Goal: Task Accomplishment & Management: Manage account settings

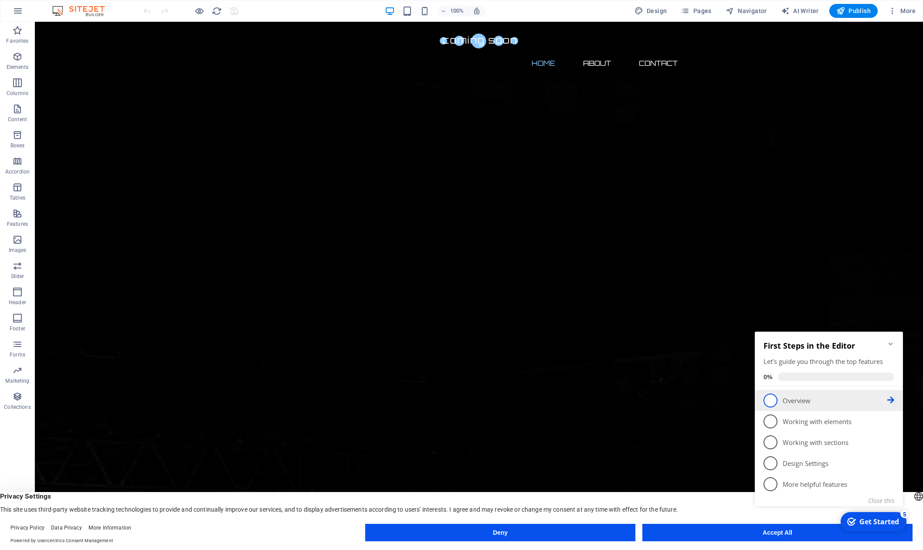
click at [769, 400] on span "1" at bounding box center [771, 401] width 14 height 14
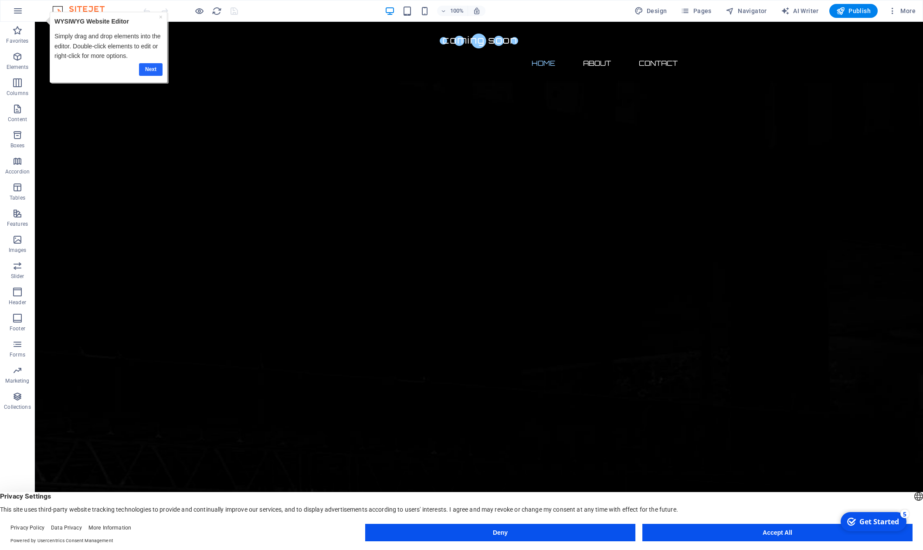
click at [157, 73] on link "Next" at bounding box center [151, 69] width 24 height 13
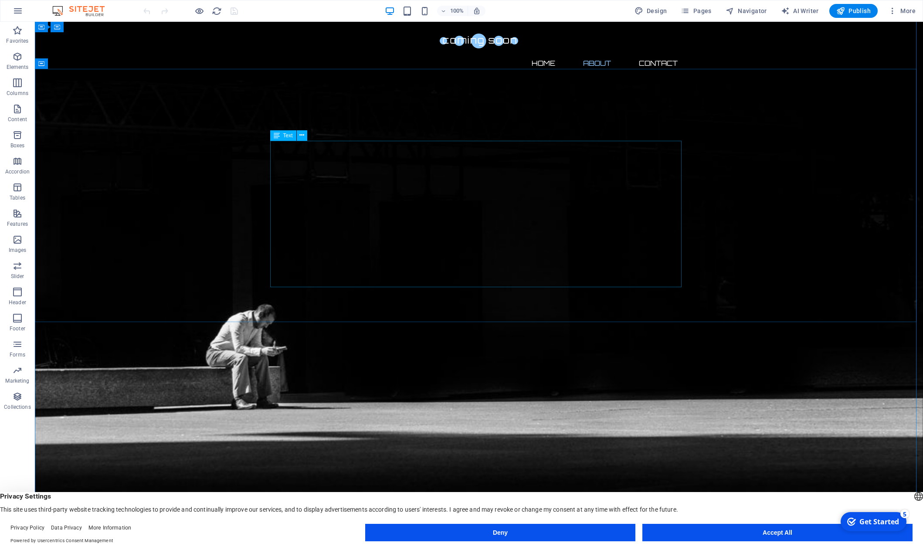
scroll to position [395, 0]
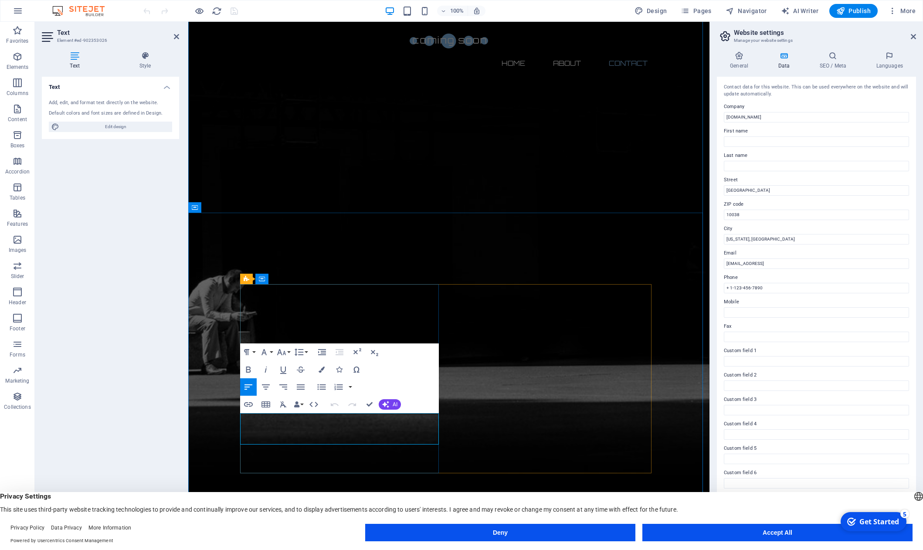
click at [331, 405] on icon "button" at bounding box center [335, 404] width 8 height 3
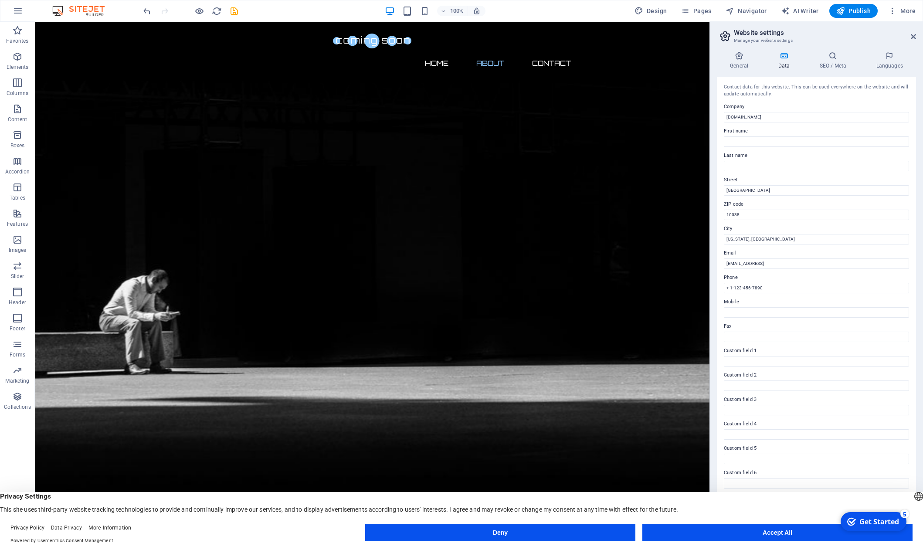
click at [748, 535] on button "Accept All" at bounding box center [778, 532] width 270 height 17
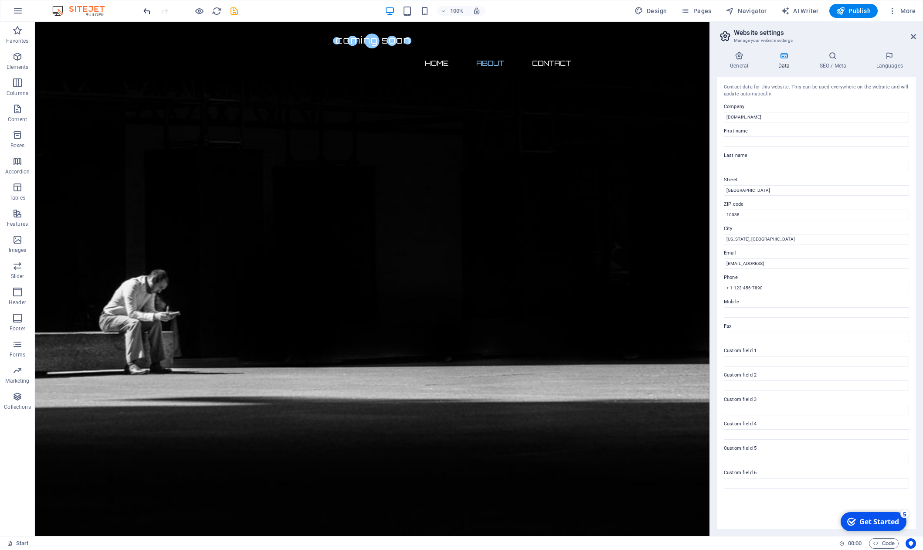
click at [146, 15] on icon "undo" at bounding box center [147, 11] width 10 height 10
click at [784, 121] on input "[DOMAIN_NAME]" at bounding box center [816, 117] width 185 height 10
click at [770, 189] on input "Brooklyn Bridge" at bounding box center [816, 190] width 185 height 10
drag, startPoint x: 771, startPoint y: 190, endPoint x: 714, endPoint y: 190, distance: 57.1
click at [724, 190] on input "Brooklyn Bridge" at bounding box center [816, 190] width 185 height 10
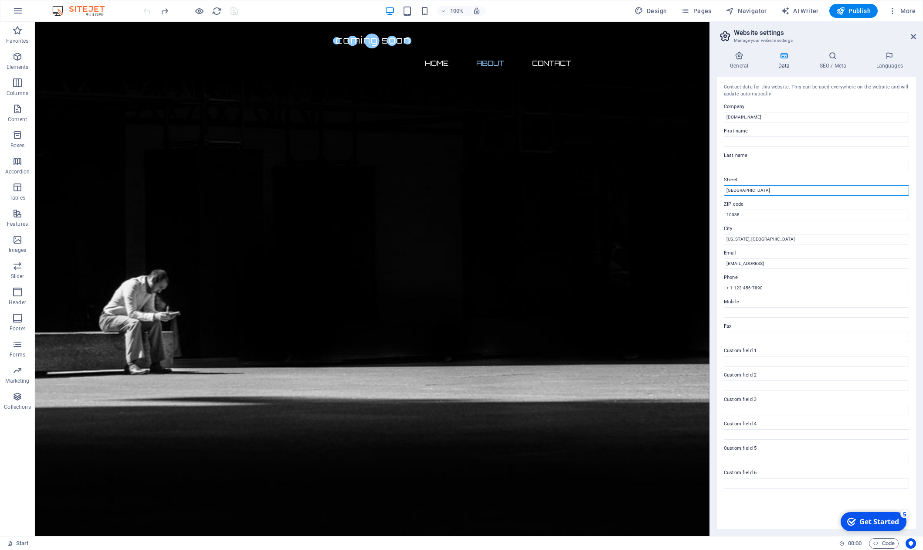
type input "R"
type input "[GEOGRAPHIC_DATA]"
click at [744, 220] on input "10038" at bounding box center [816, 215] width 185 height 10
drag, startPoint x: 746, startPoint y: 218, endPoint x: 726, endPoint y: 218, distance: 20.1
click at [726, 218] on input "10038" at bounding box center [816, 215] width 185 height 10
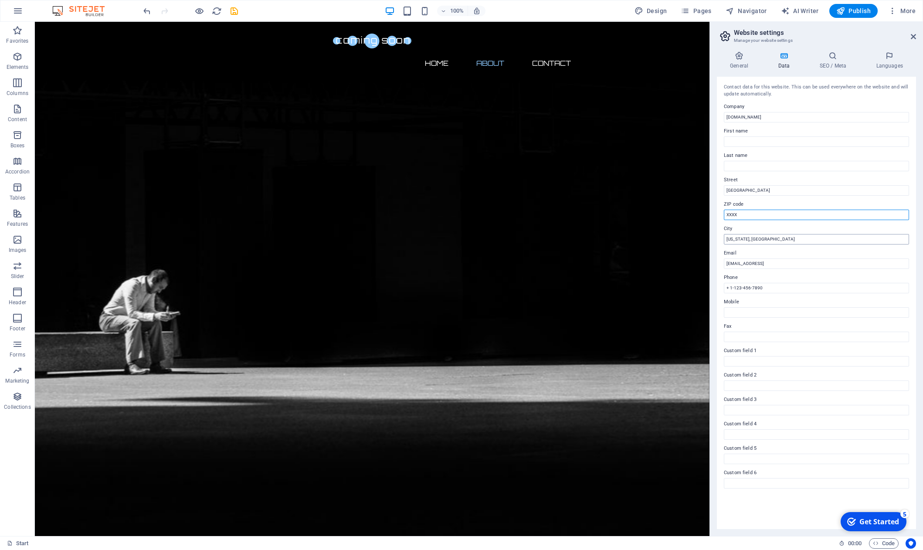
type input "XXXX"
drag, startPoint x: 757, startPoint y: 239, endPoint x: 723, endPoint y: 239, distance: 34.4
click at [724, 239] on input "[US_STATE], [GEOGRAPHIC_DATA]" at bounding box center [816, 239] width 185 height 10
type input "W"
type input "[GEOGRAPHIC_DATA]"
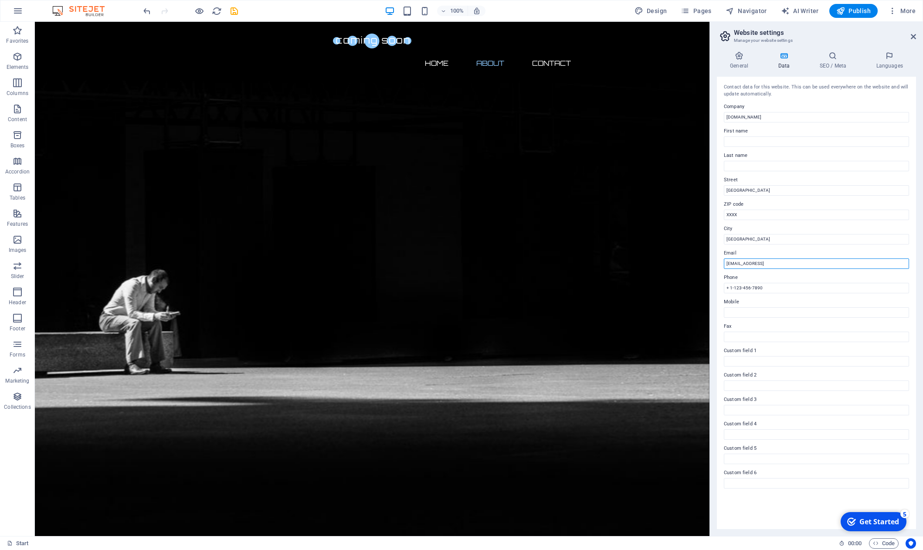
click at [800, 263] on input "260ec3769a32ce74f44ee945c3accb@cpanel.local" at bounding box center [816, 264] width 185 height 10
drag, startPoint x: 800, startPoint y: 264, endPoint x: 724, endPoint y: 268, distance: 75.5
click at [724, 268] on input "260ec3769a32ce74f44ee945c3accb@cpanel.local" at bounding box center [816, 264] width 185 height 10
type input "[EMAIL_ADDRESS][DOMAIN_NAME]"
click at [770, 286] on input "+ 1-123-456-7890" at bounding box center [816, 288] width 185 height 10
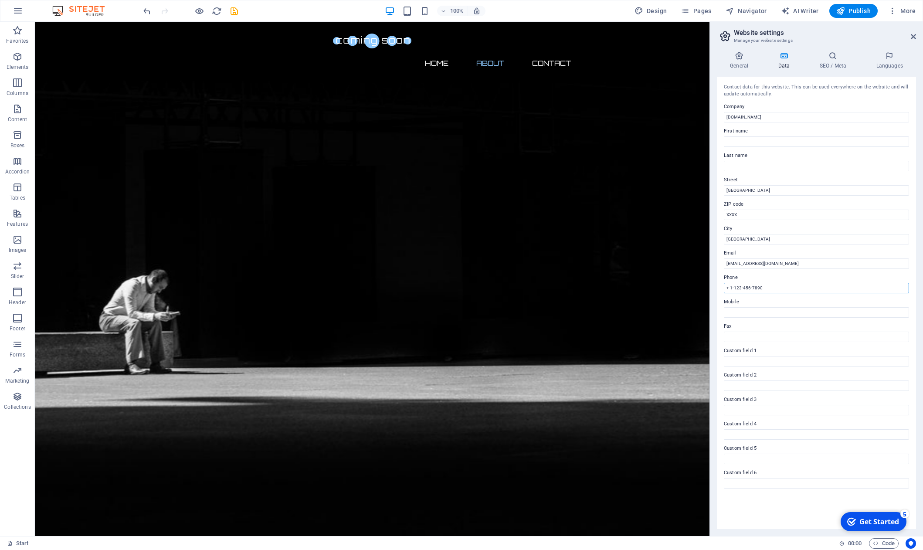
drag, startPoint x: 770, startPoint y: 286, endPoint x: 718, endPoint y: 288, distance: 51.9
click at [724, 288] on input "+ 1-123-456-7890" at bounding box center [816, 288] width 185 height 10
click at [873, 522] on div "Get Started" at bounding box center [880, 522] width 40 height 10
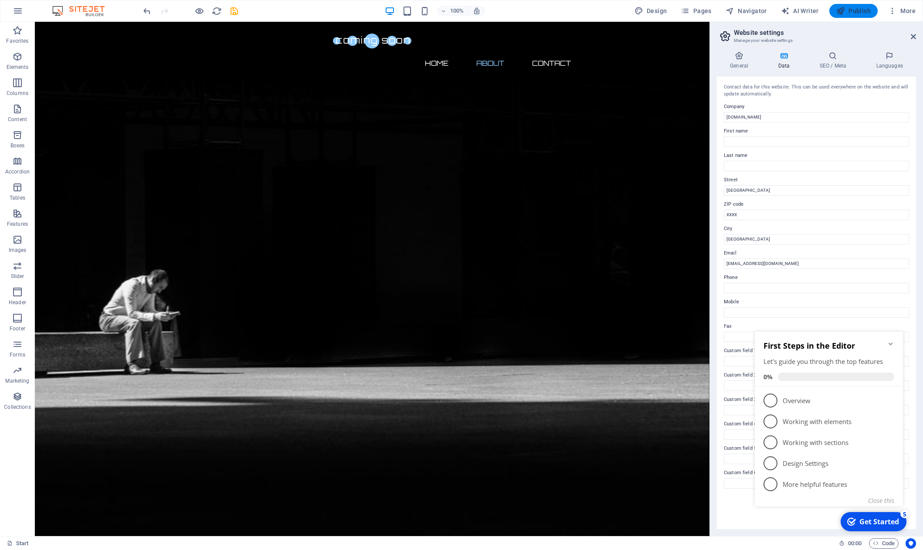
click at [868, 14] on span "Publish" at bounding box center [854, 11] width 34 height 9
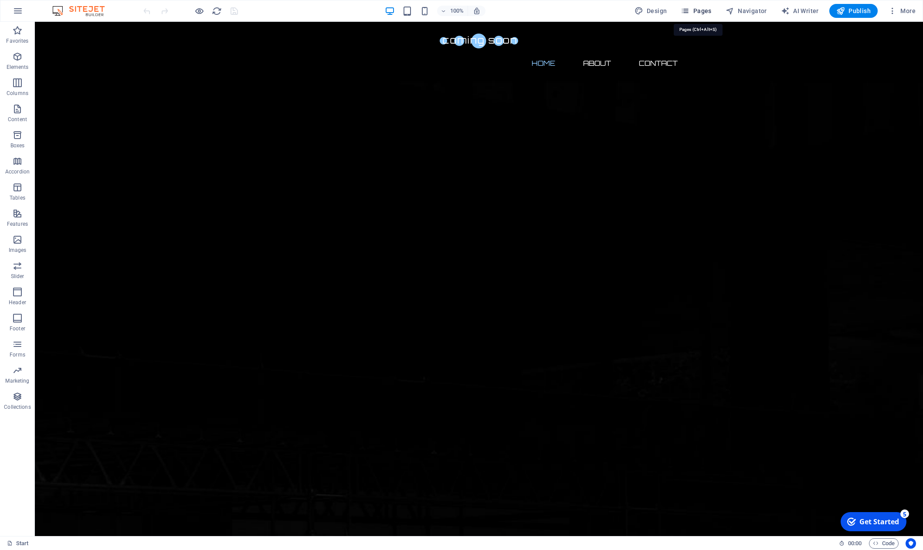
click at [700, 13] on span "Pages" at bounding box center [696, 11] width 31 height 9
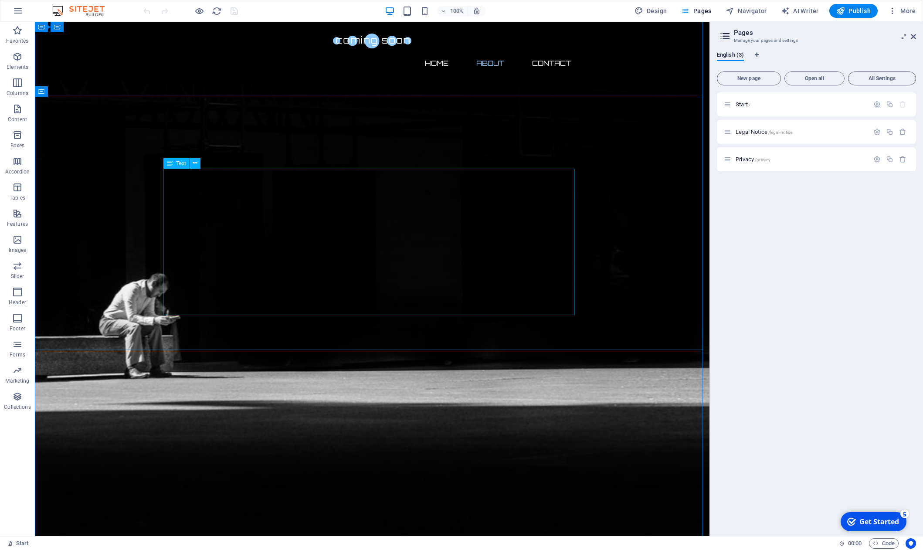
scroll to position [395, 0]
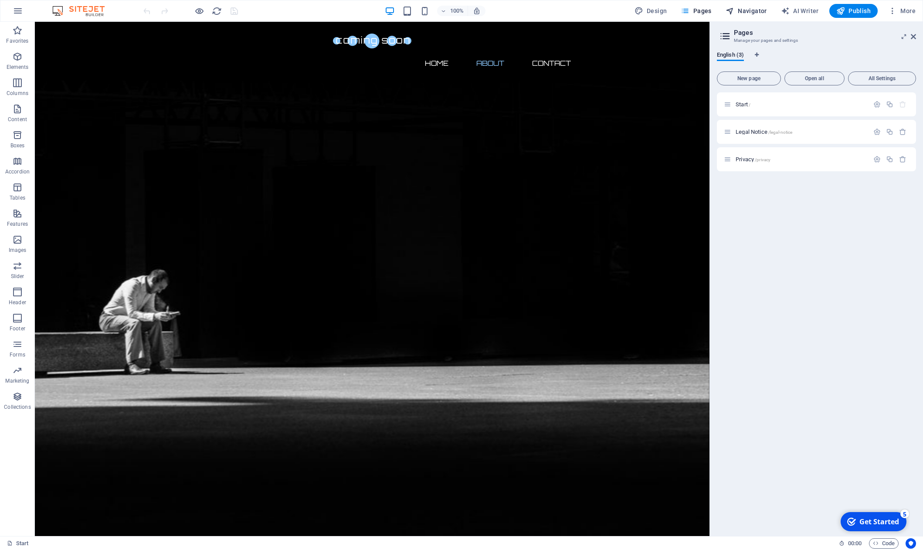
click at [748, 12] on span "Navigator" at bounding box center [746, 11] width 41 height 9
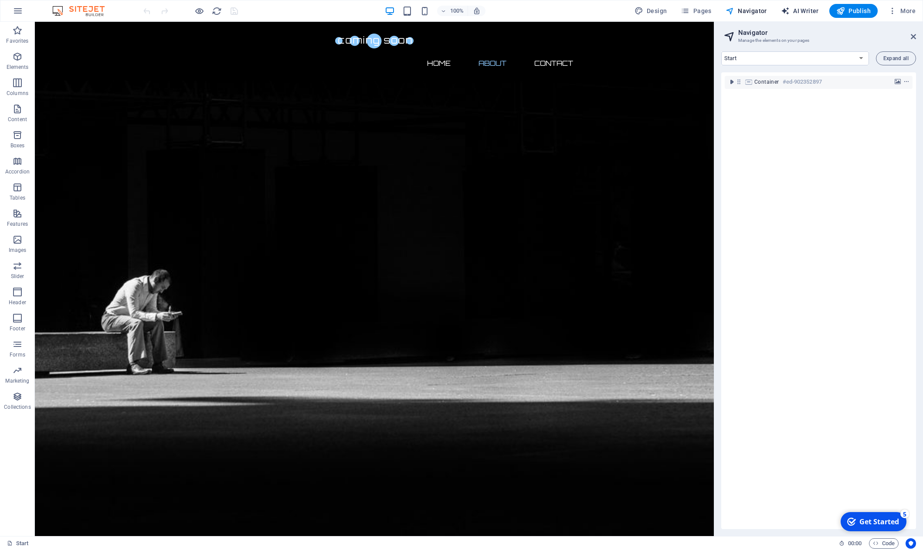
click at [800, 12] on span "AI Writer" at bounding box center [800, 11] width 38 height 9
select select "English"
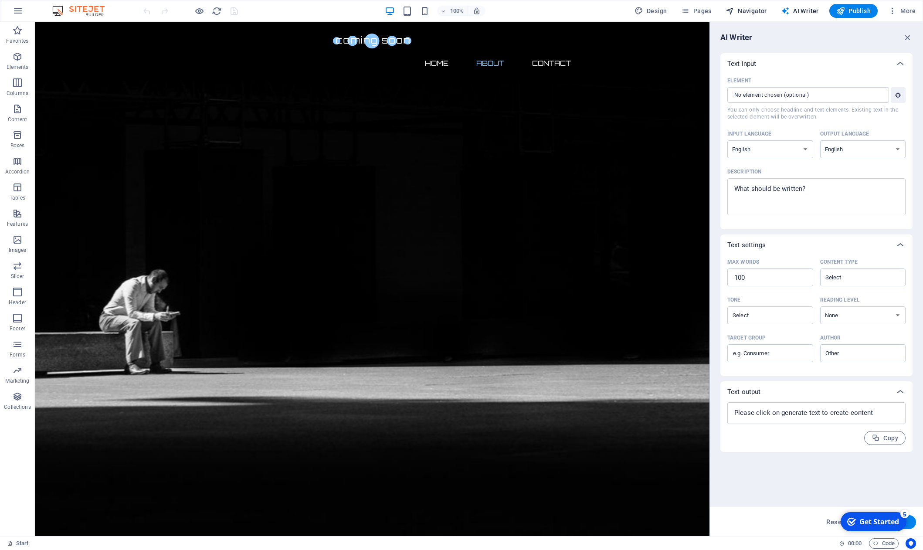
click at [758, 12] on span "Navigator" at bounding box center [746, 11] width 41 height 9
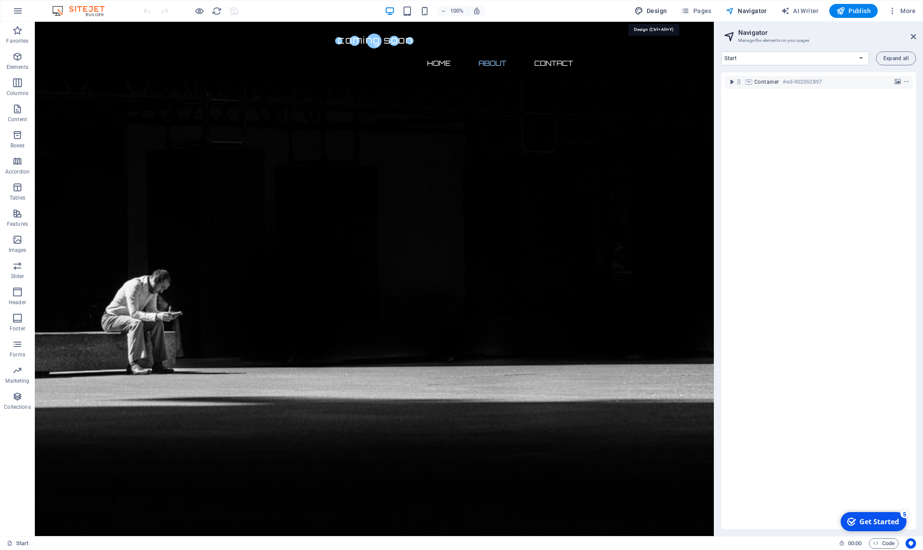
click at [657, 14] on span "Design" at bounding box center [651, 11] width 33 height 9
select select "px"
select select "300"
select select "px"
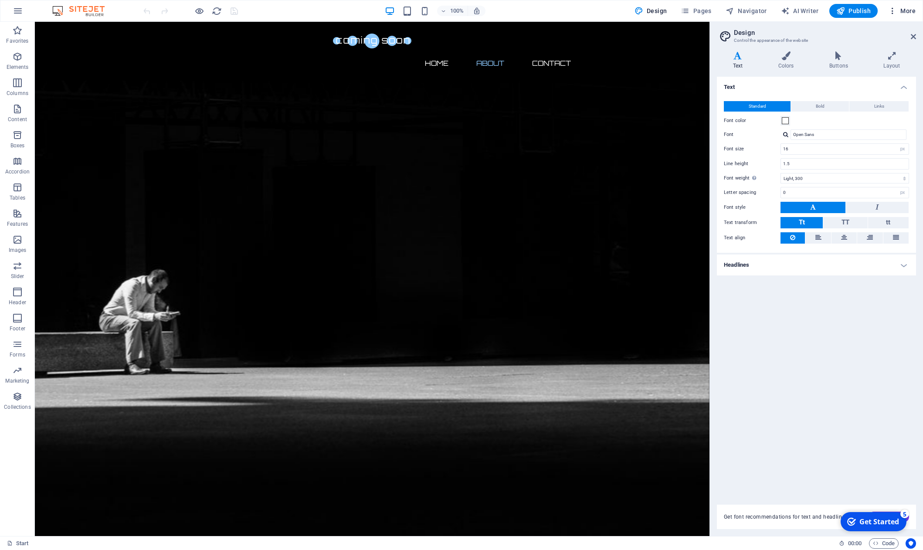
click at [911, 13] on span "More" at bounding box center [901, 11] width 27 height 9
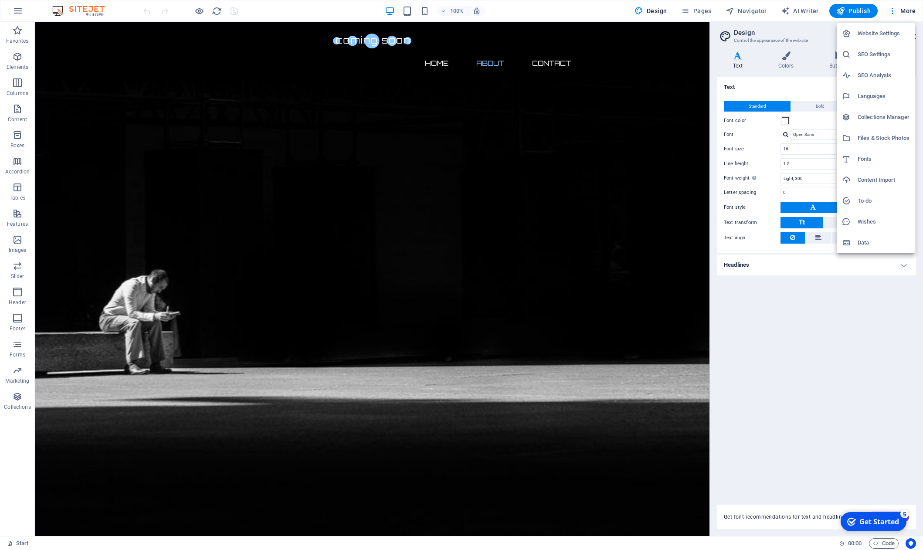
click at [893, 32] on h6 "Website Settings" at bounding box center [884, 33] width 52 height 10
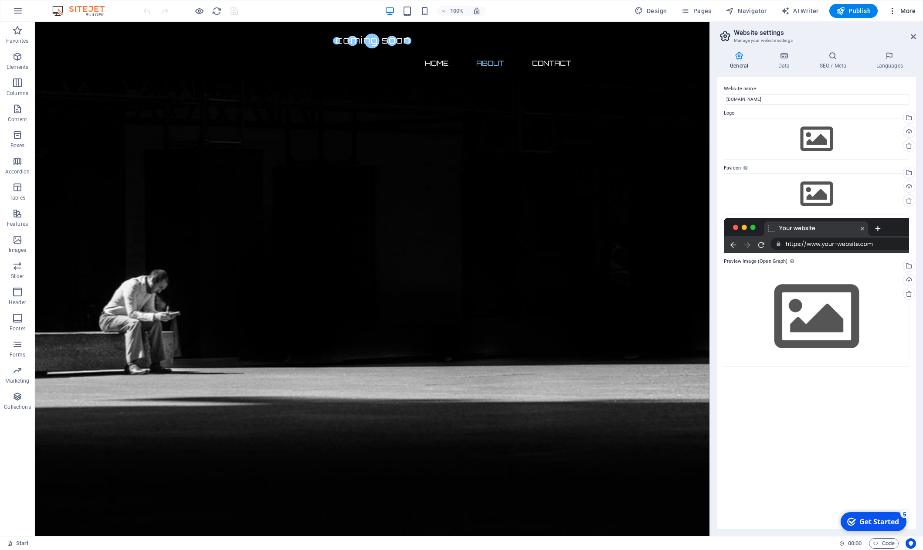
click at [894, 13] on icon "button" at bounding box center [892, 11] width 9 height 9
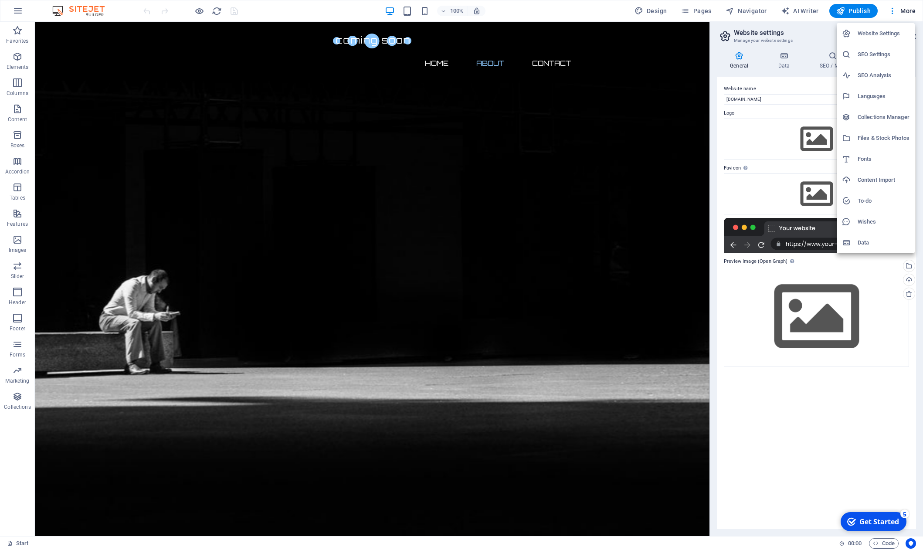
click at [745, 407] on div at bounding box center [461, 275] width 923 height 550
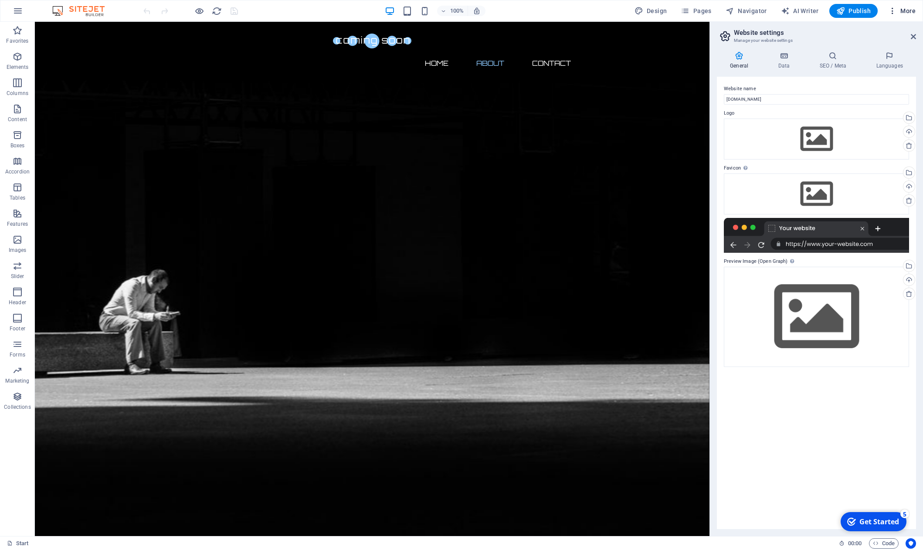
click at [908, 13] on span "More" at bounding box center [901, 11] width 27 height 9
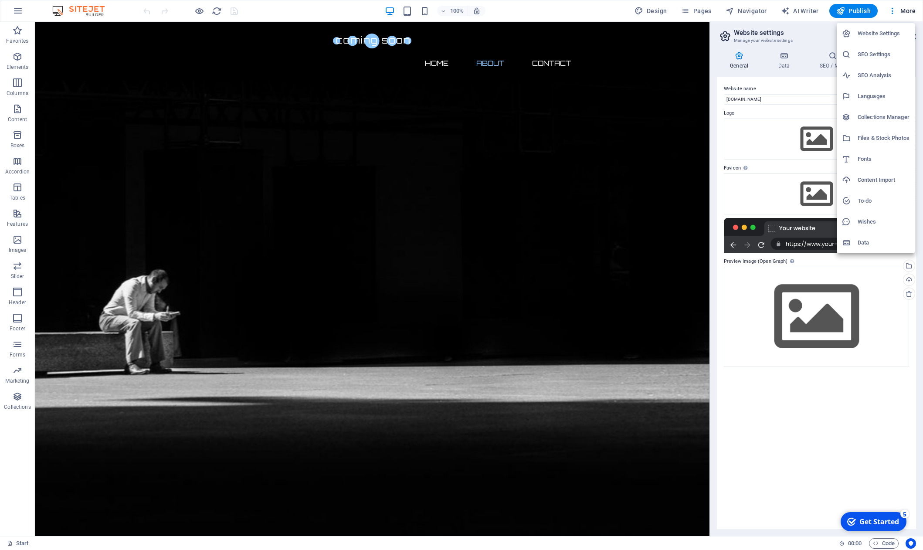
click at [904, 14] on div at bounding box center [461, 275] width 923 height 550
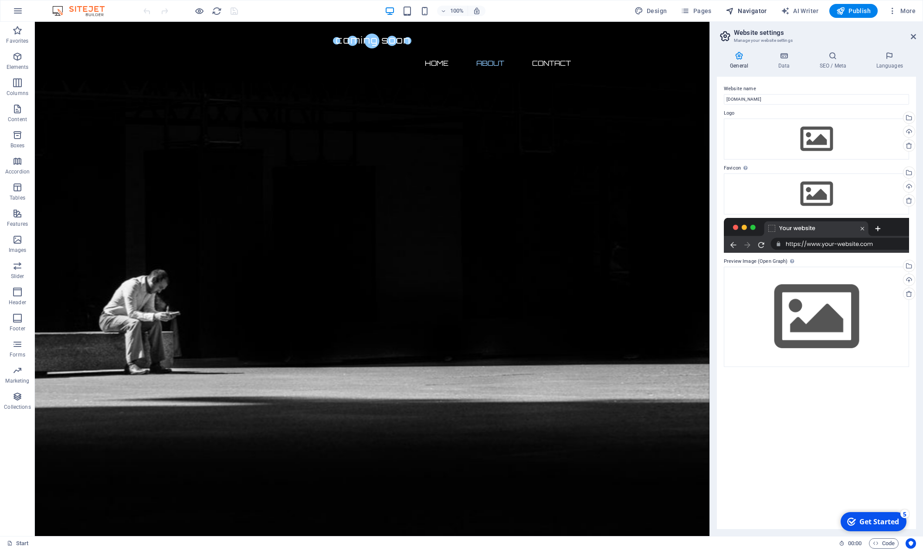
click at [748, 13] on span "Navigator" at bounding box center [746, 11] width 41 height 9
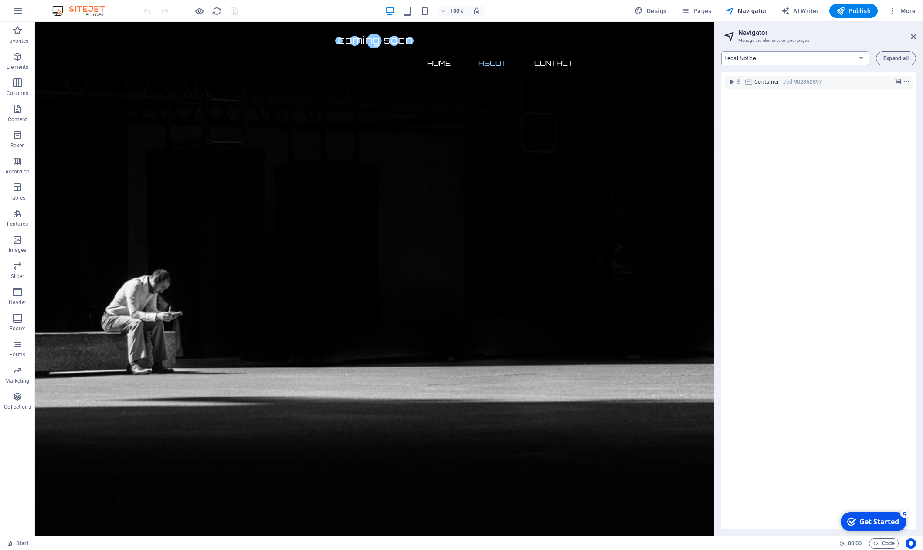
click option "Legal Notice" at bounding box center [0, 0] width 0 height 0
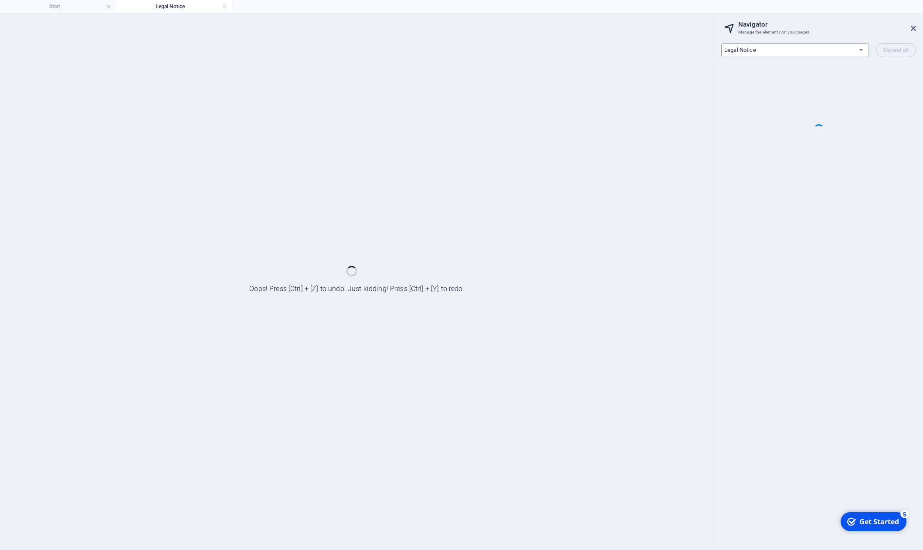
scroll to position [0, 0]
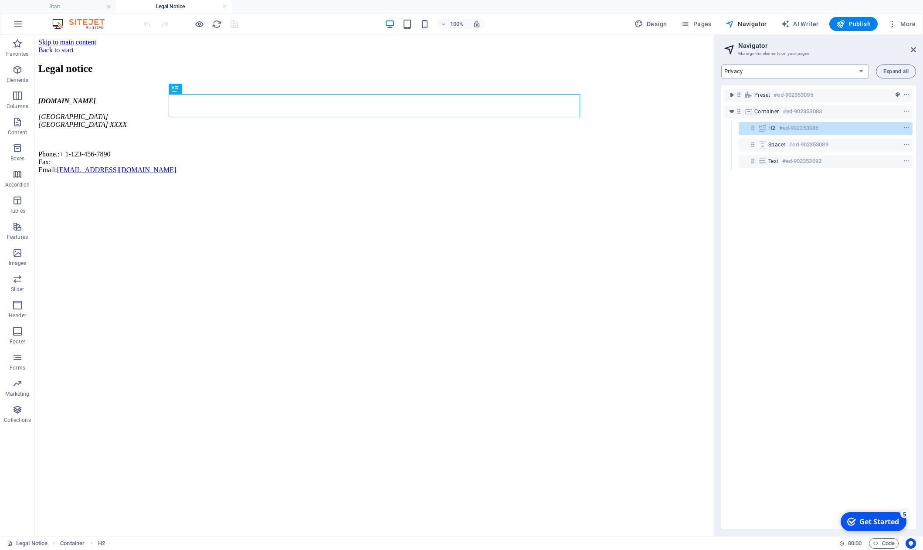
click option "Privacy" at bounding box center [0, 0] width 0 height 0
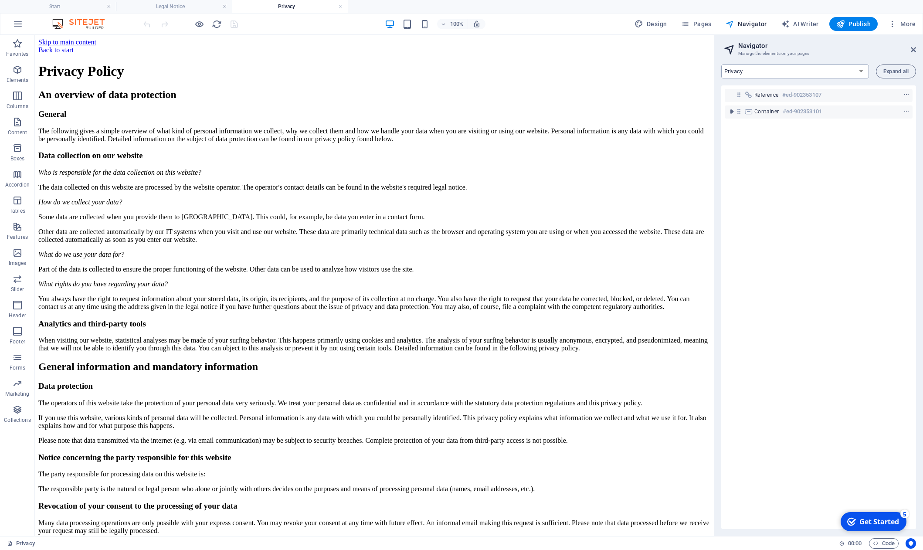
select select "16949943-en"
click option "Start" at bounding box center [0, 0] width 0 height 0
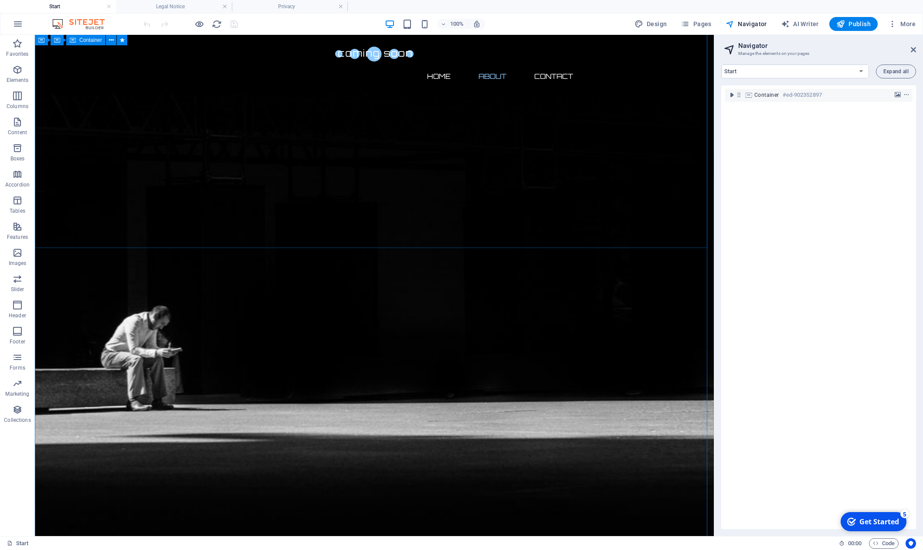
scroll to position [408, 0]
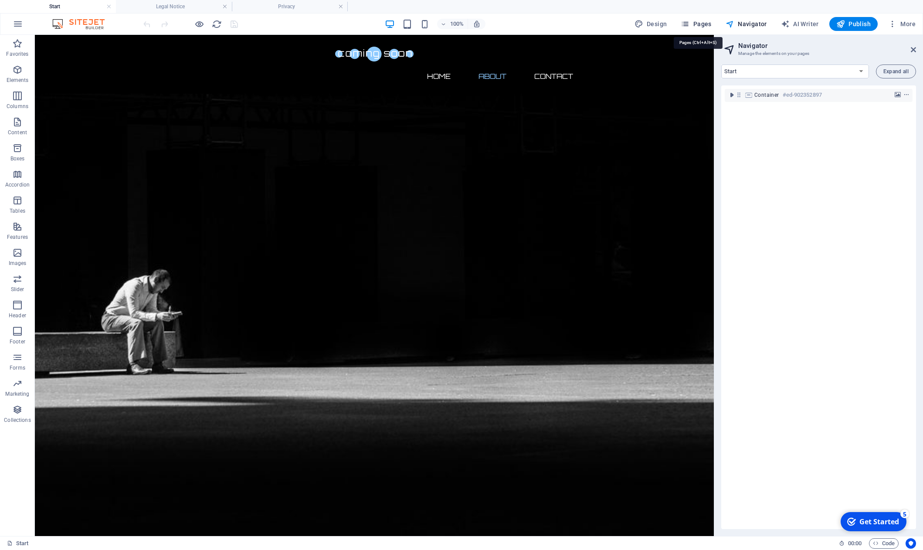
click at [693, 22] on span "Pages" at bounding box center [696, 24] width 31 height 9
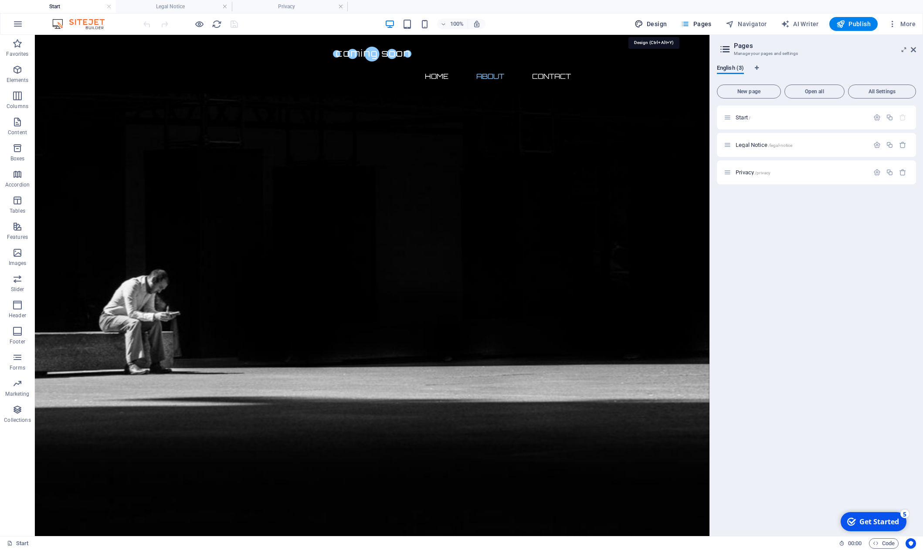
click at [655, 25] on span "Design" at bounding box center [651, 24] width 33 height 9
select select "px"
select select "300"
select select "px"
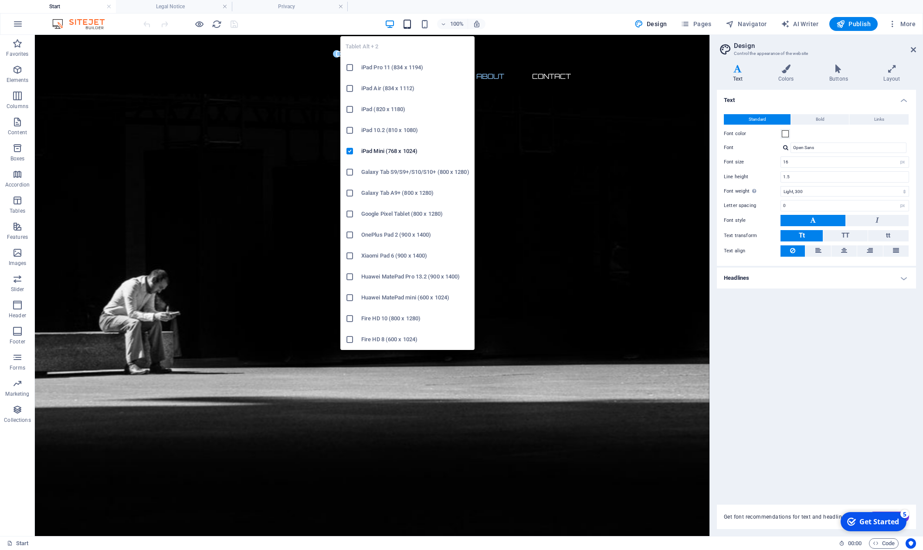
click at [409, 25] on icon "button" at bounding box center [407, 24] width 10 height 10
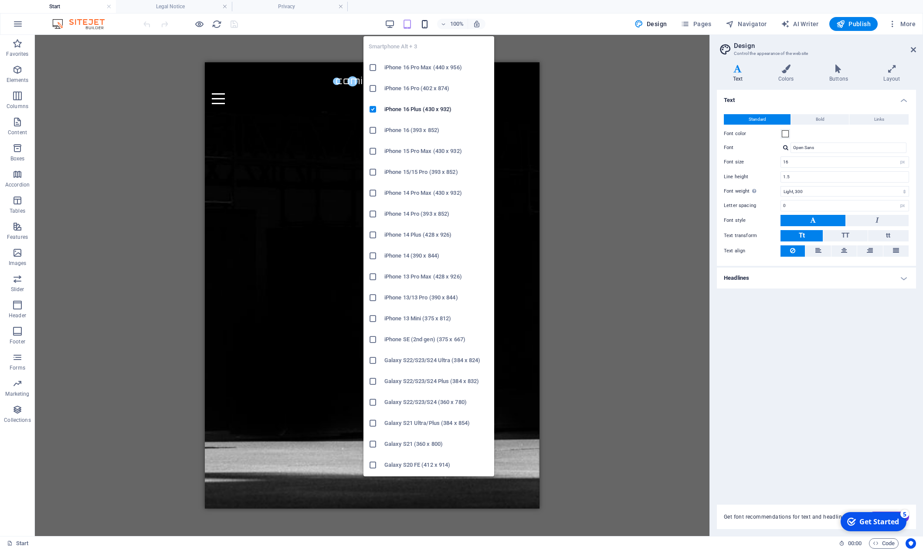
click at [426, 27] on icon "button" at bounding box center [425, 24] width 10 height 10
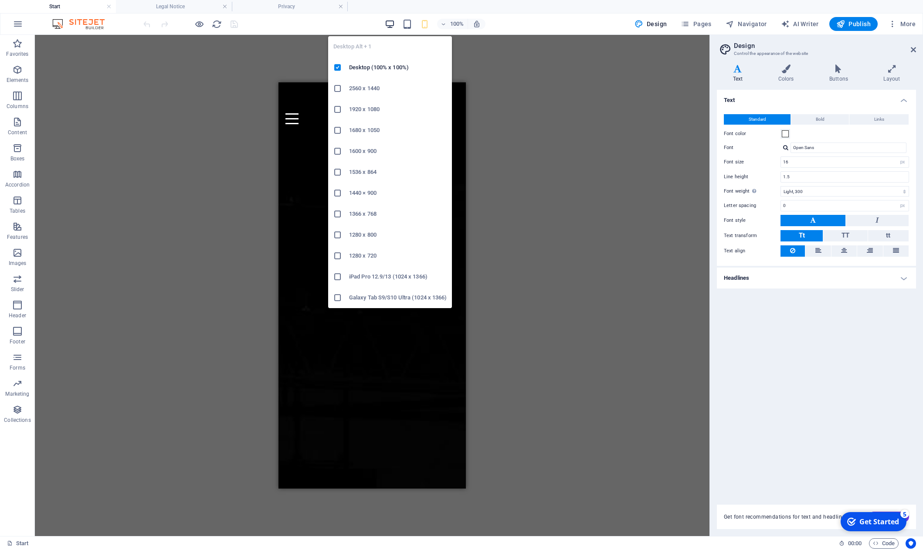
click at [391, 26] on icon "button" at bounding box center [390, 24] width 10 height 10
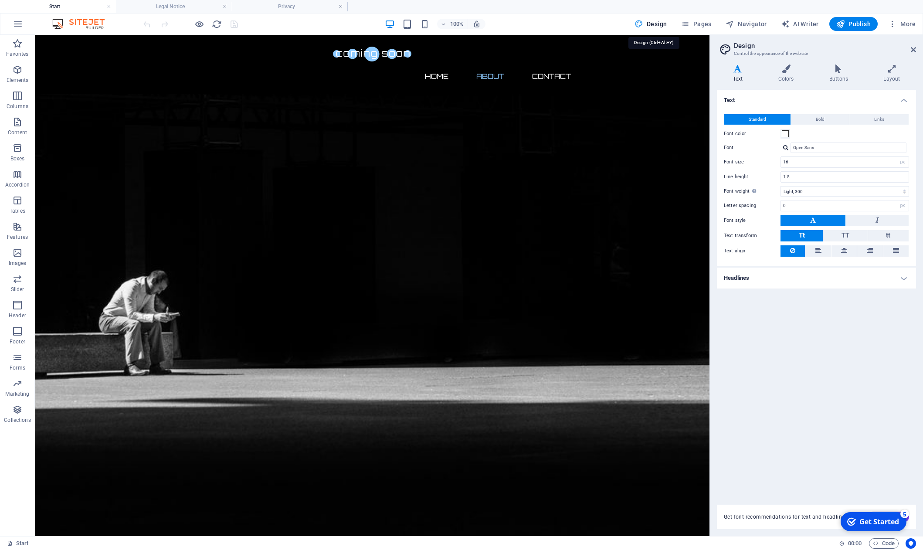
click at [656, 25] on span "Design" at bounding box center [651, 24] width 33 height 9
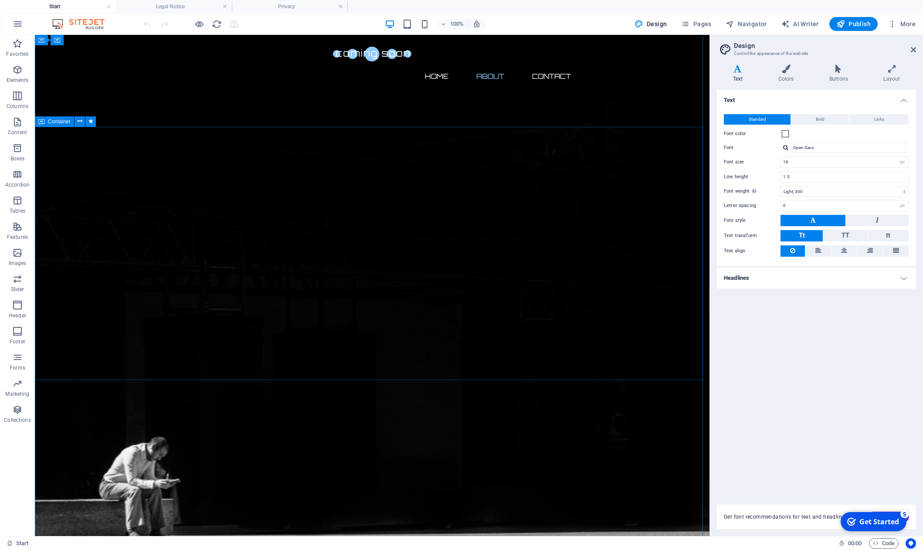
scroll to position [0, 0]
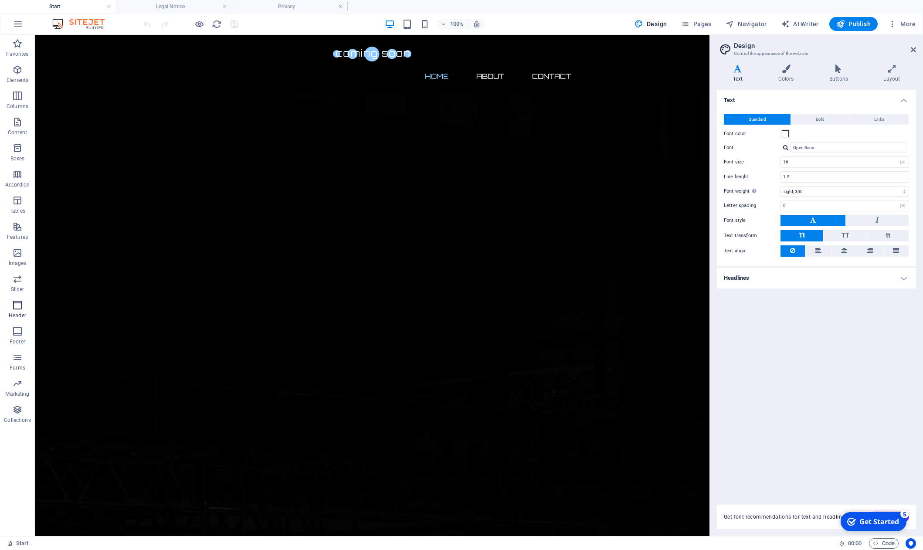
click at [19, 306] on icon "button" at bounding box center [17, 305] width 10 height 10
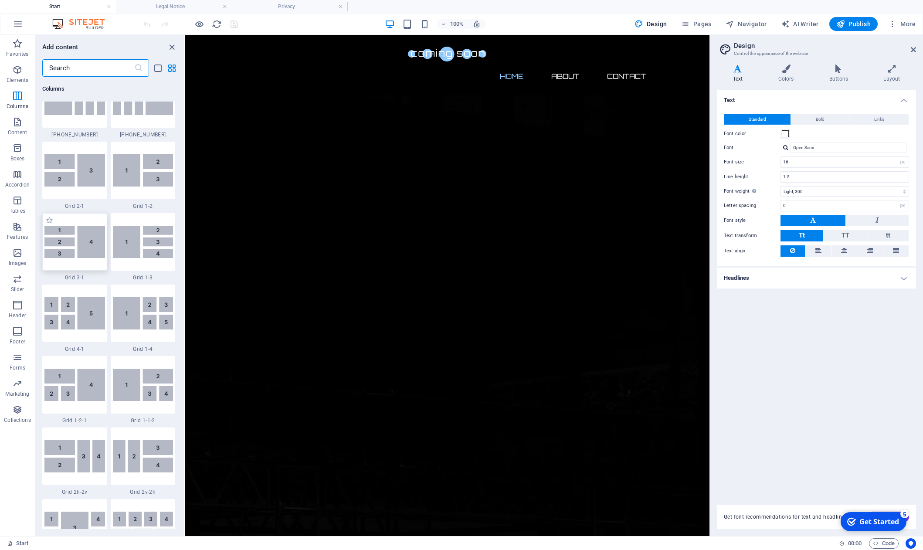
scroll to position [1033, 0]
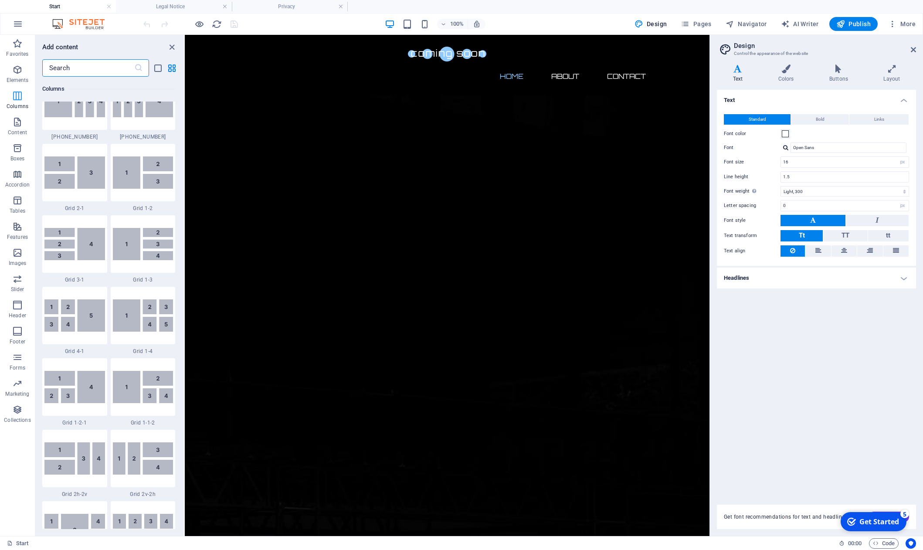
click at [19, 99] on icon "button" at bounding box center [17, 96] width 10 height 10
click at [19, 119] on icon "button" at bounding box center [17, 122] width 10 height 10
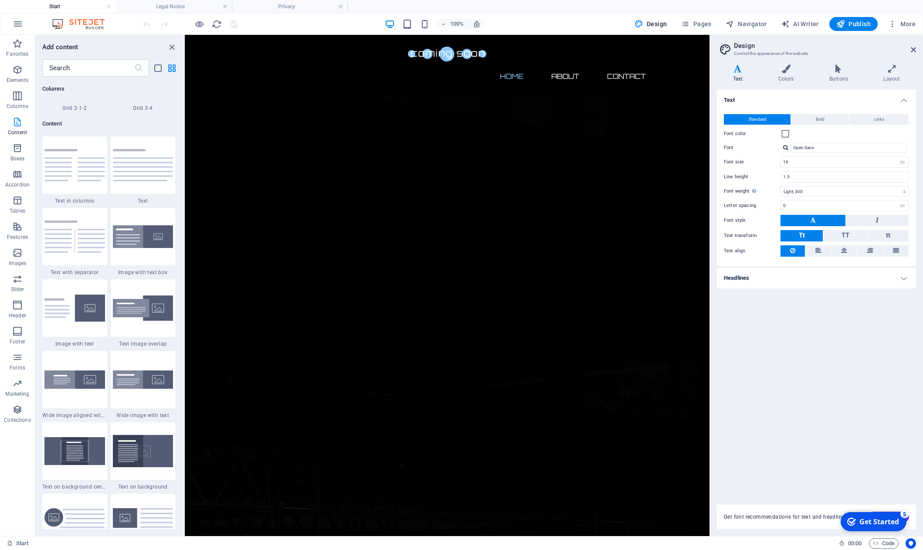
scroll to position [1525, 0]
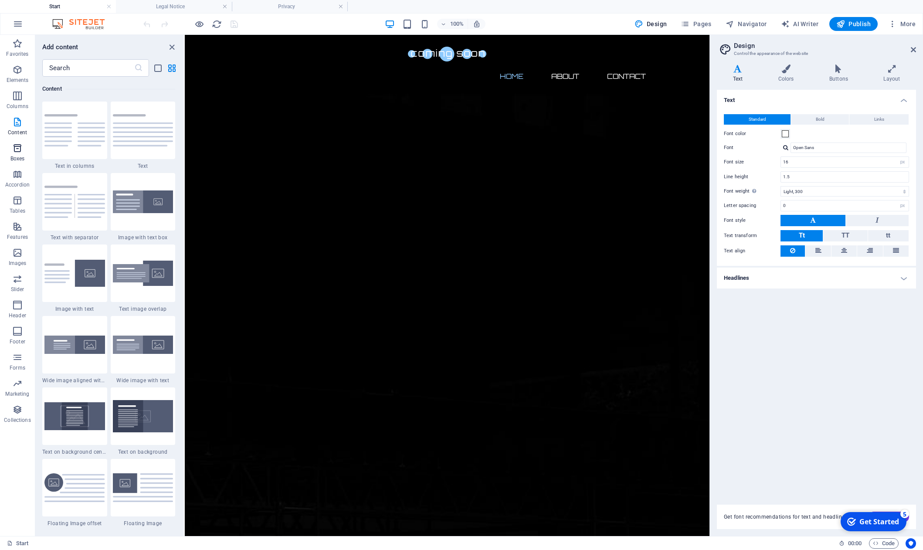
click at [17, 144] on icon "button" at bounding box center [17, 148] width 10 height 10
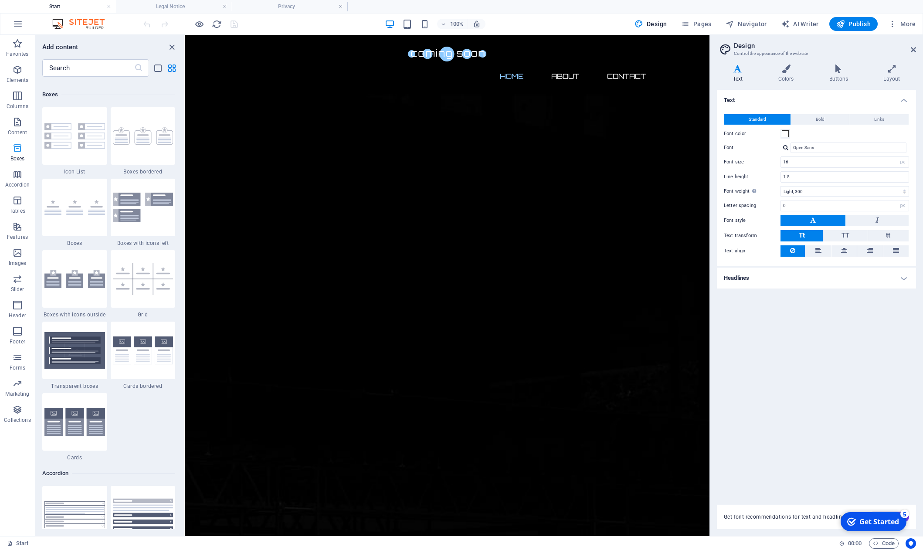
scroll to position [2405, 0]
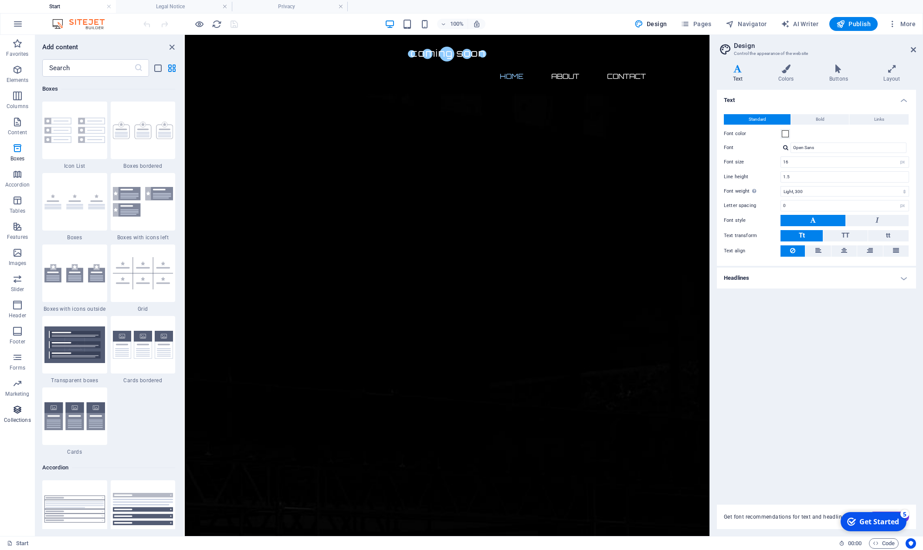
click at [20, 413] on icon "button" at bounding box center [17, 410] width 10 height 10
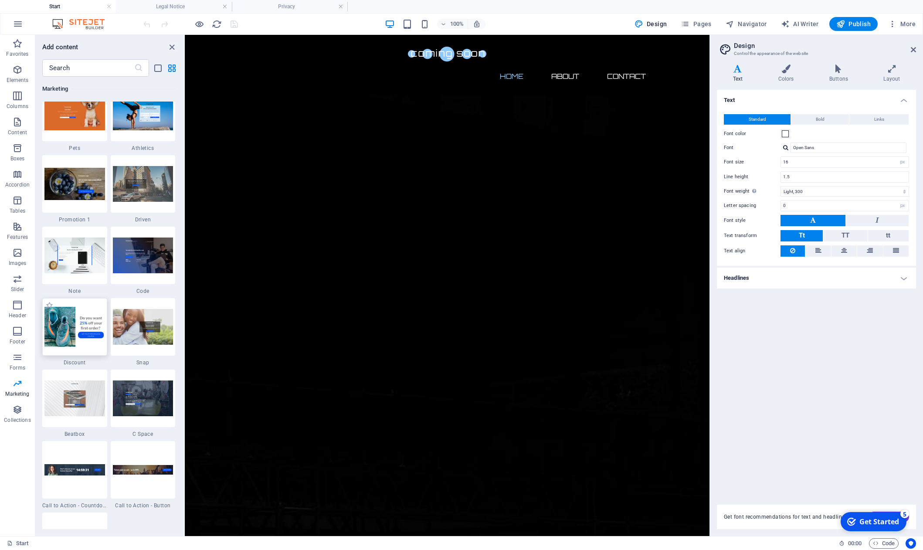
scroll to position [7410, 0]
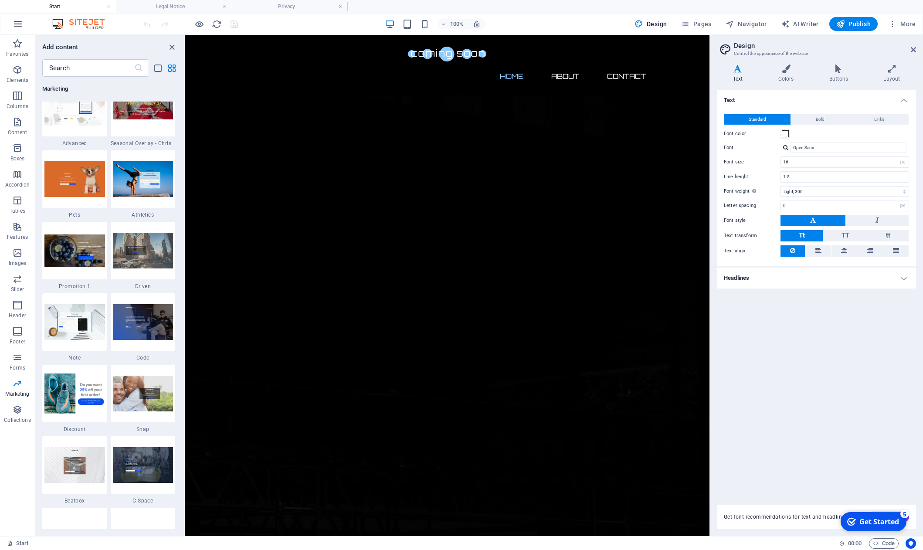
click at [18, 23] on icon "button" at bounding box center [18, 24] width 10 height 10
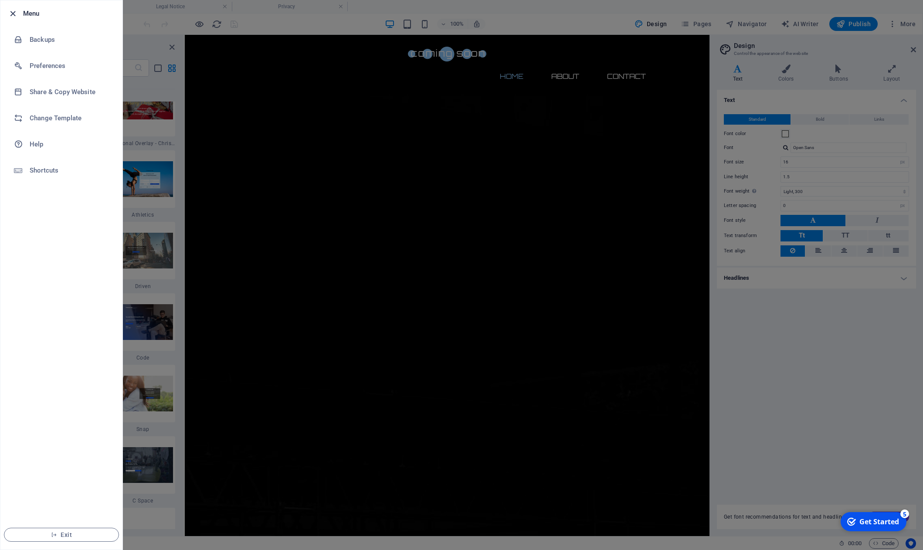
click at [14, 17] on icon "button" at bounding box center [13, 14] width 10 height 10
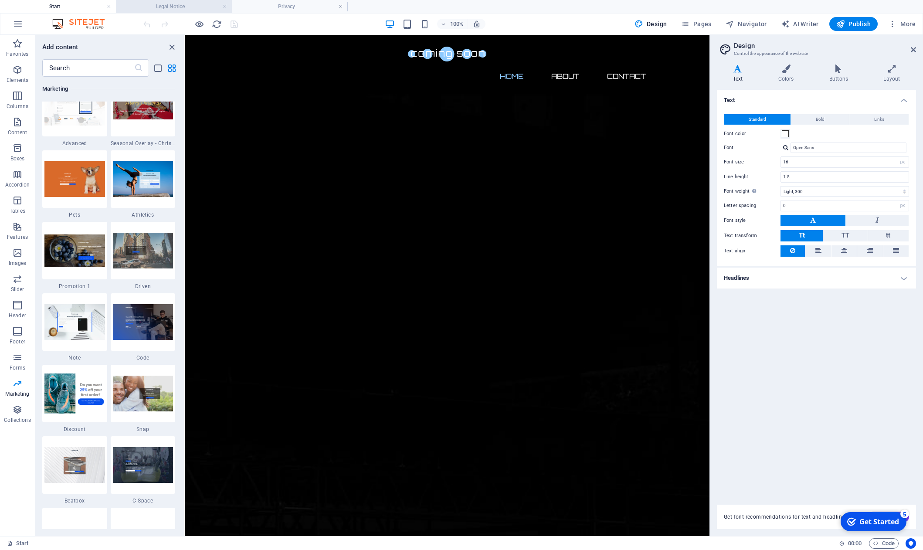
click at [182, 9] on h4 "Legal Notice" at bounding box center [174, 7] width 116 height 10
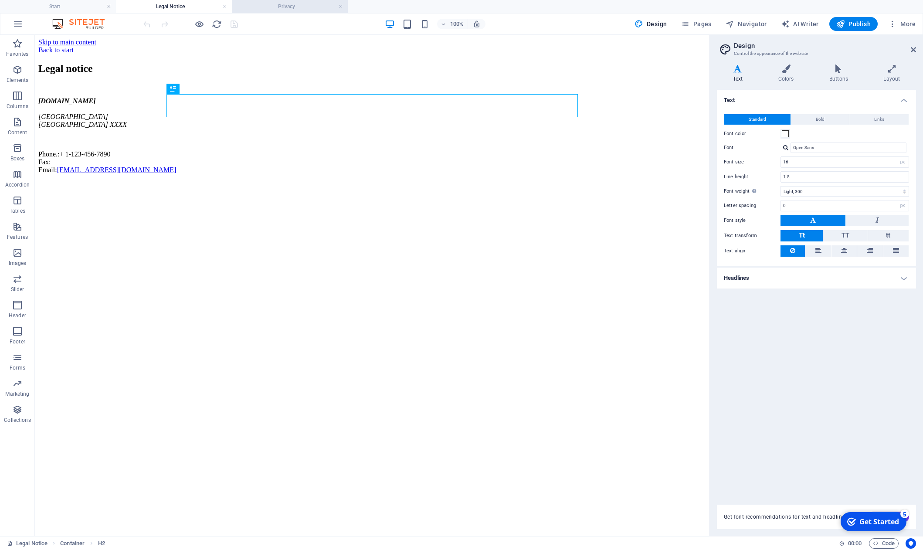
click at [264, 9] on h4 "Privacy" at bounding box center [290, 7] width 116 height 10
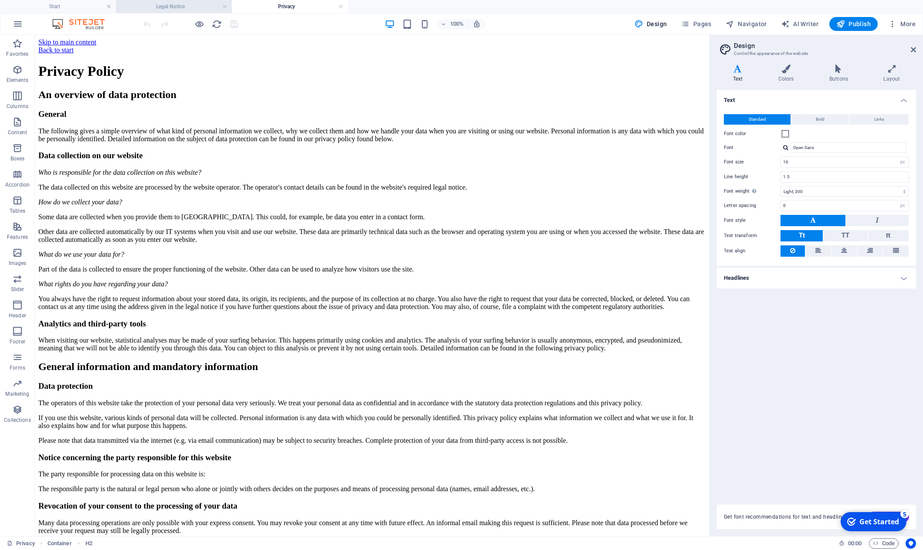
click at [193, 11] on li "Legal Notice" at bounding box center [174, 6] width 116 height 13
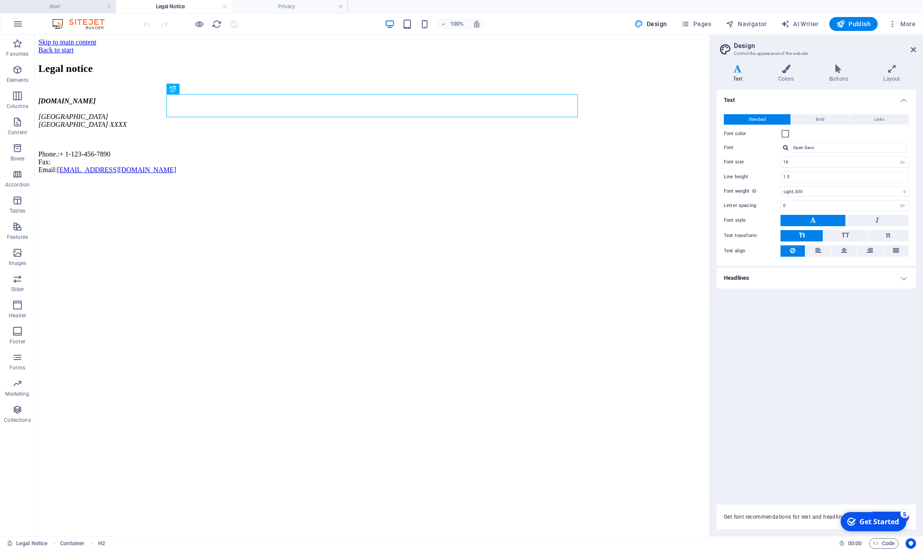
click at [54, 9] on h4 "Start" at bounding box center [58, 7] width 116 height 10
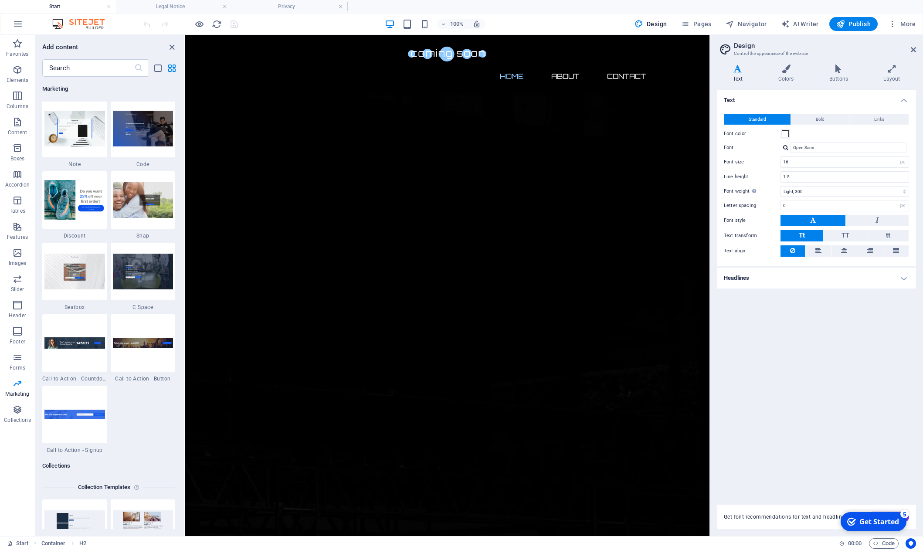
scroll to position [7610, 0]
